Goal: Information Seeking & Learning: Learn about a topic

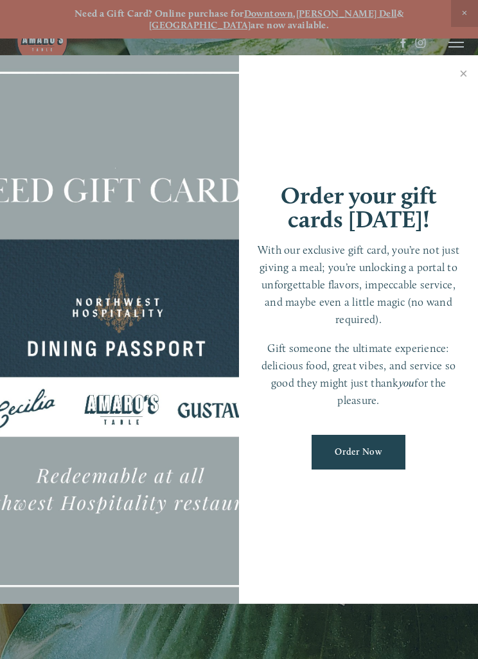
click at [466, 83] on link "Close" at bounding box center [463, 75] width 25 height 36
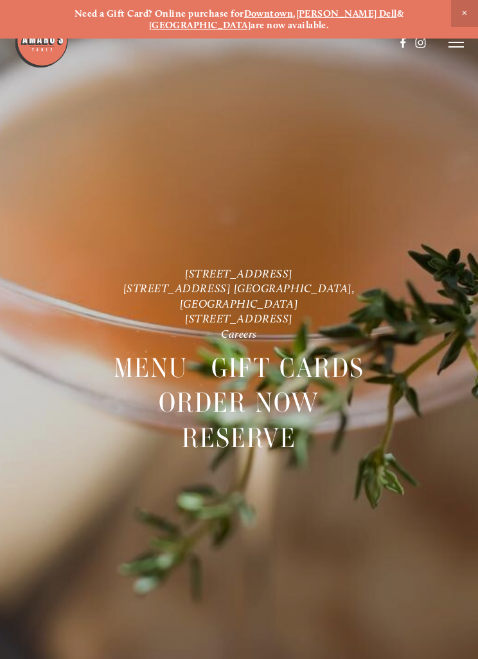
click at [160, 351] on span "Menu" at bounding box center [151, 367] width 74 height 35
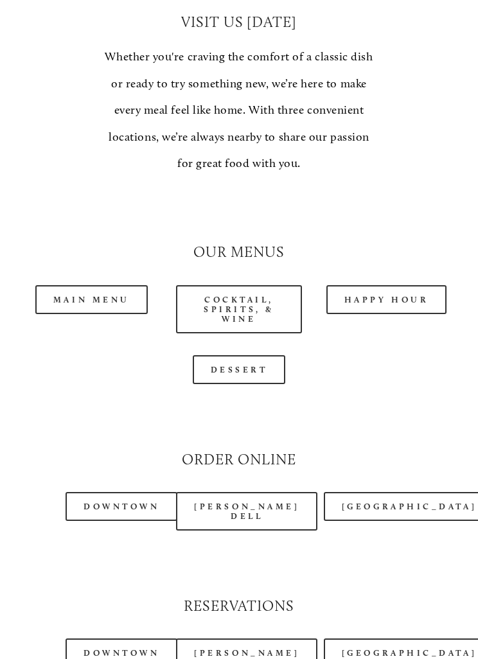
scroll to position [1060, 0]
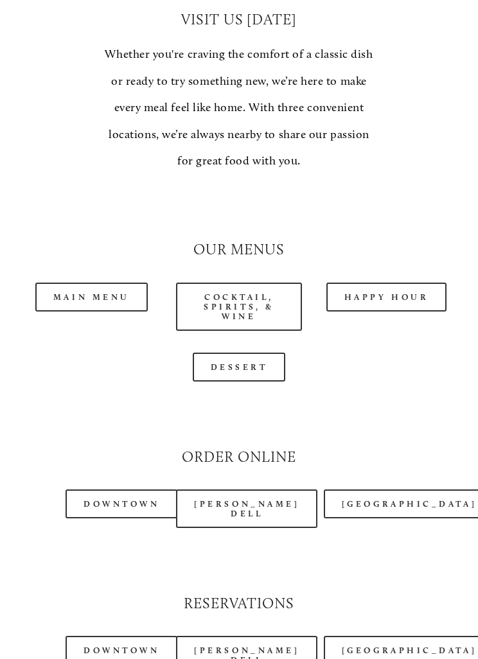
click at [135, 490] on link "Downtown" at bounding box center [121, 504] width 112 height 29
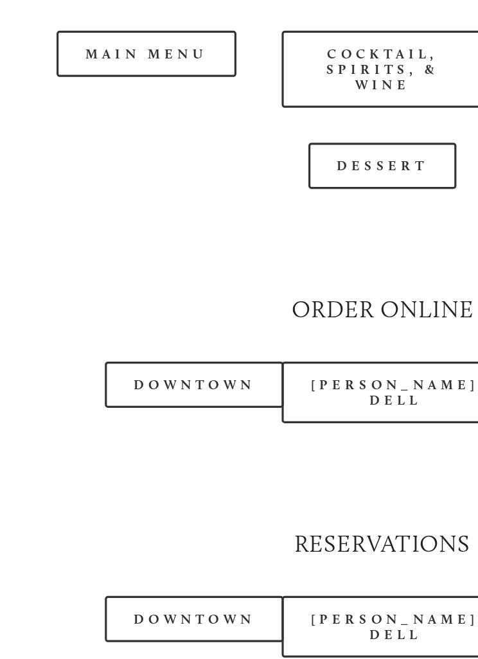
scroll to position [0, 0]
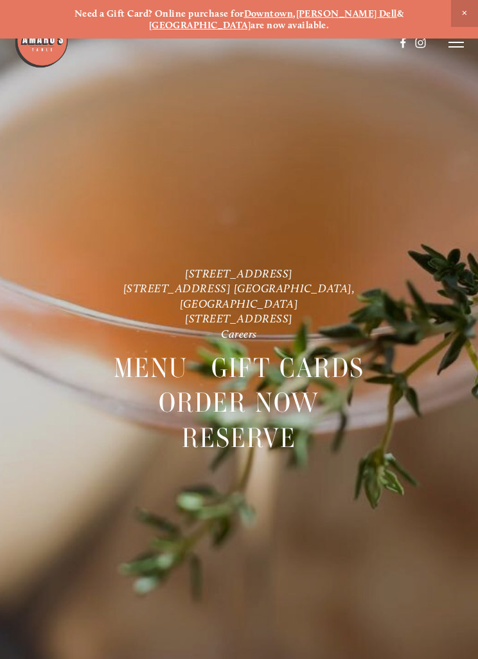
scroll to position [27, 0]
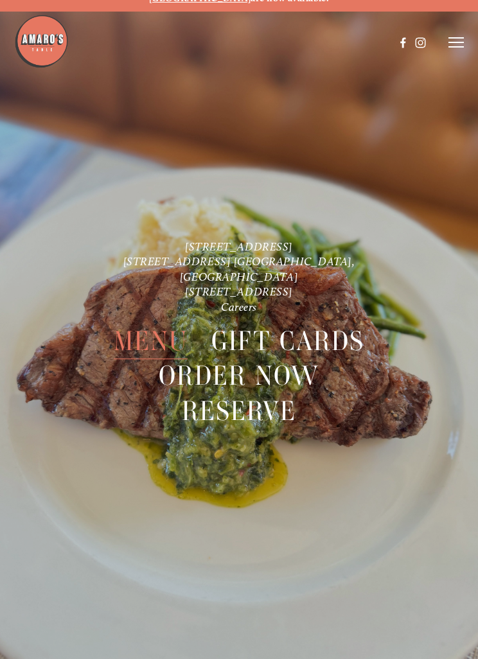
click at [157, 324] on span "Menu" at bounding box center [151, 341] width 74 height 35
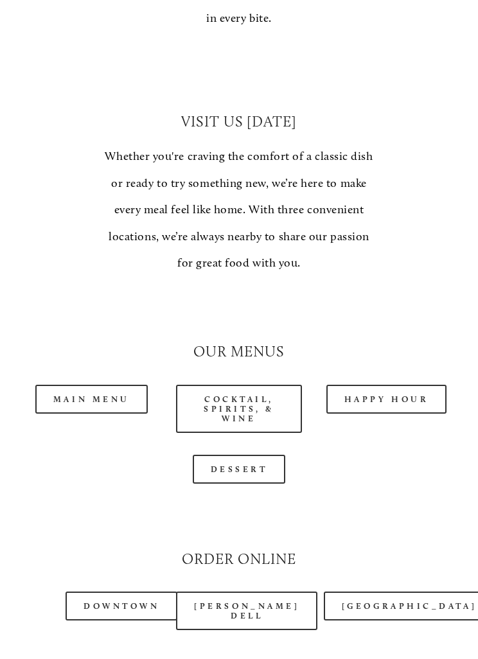
scroll to position [959, 0]
click at [107, 384] on link "Main Menu" at bounding box center [91, 398] width 112 height 29
